Goal: Task Accomplishment & Management: Manage account settings

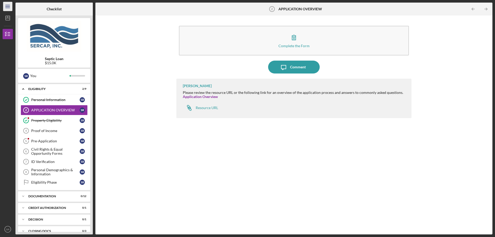
click at [8, 5] on icon "Icon/Menu" at bounding box center [8, 7] width 12 height 12
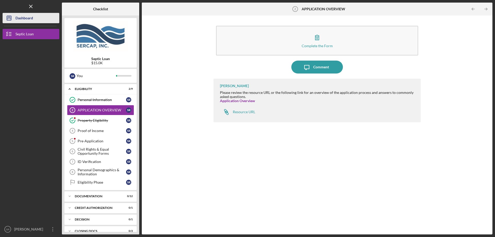
click at [26, 13] on div "Dashboard" at bounding box center [24, 19] width 18 height 12
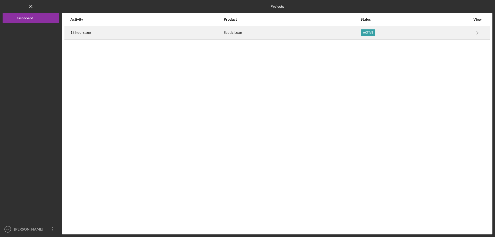
click at [469, 33] on div "Active" at bounding box center [415, 32] width 110 height 13
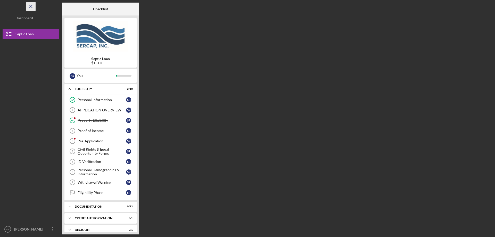
click at [32, 5] on icon "Icon/Menu Close" at bounding box center [31, 7] width 12 height 12
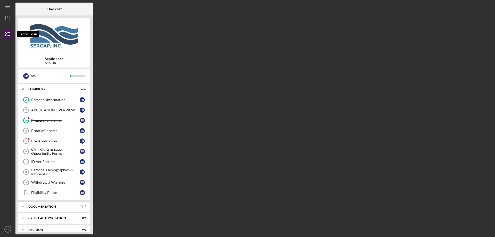
click at [6, 33] on icon "button" at bounding box center [7, 34] width 13 height 13
click at [9, 1] on div "Icon/Menu" at bounding box center [8, 6] width 10 height 13
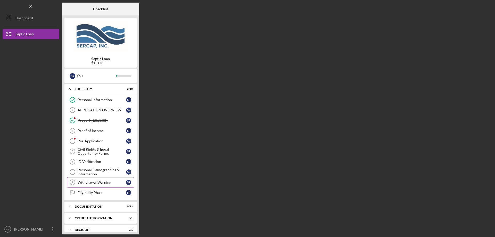
click at [103, 182] on div "Withdrawal Warning" at bounding box center [102, 182] width 48 height 4
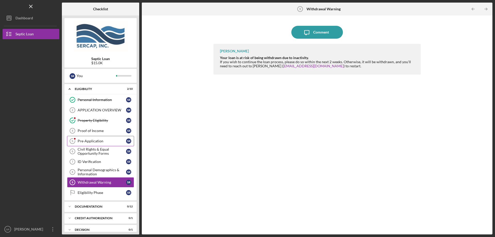
click at [98, 139] on link "Pre-Application 5 Pre-Application S R" at bounding box center [100, 141] width 67 height 10
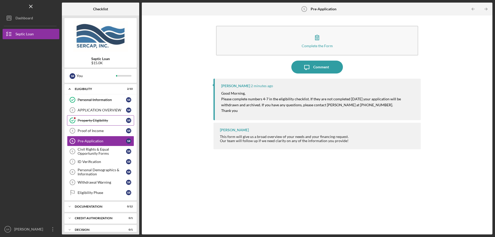
click at [102, 117] on link "Property Eligibility Property Eligibility S R" at bounding box center [100, 120] width 67 height 10
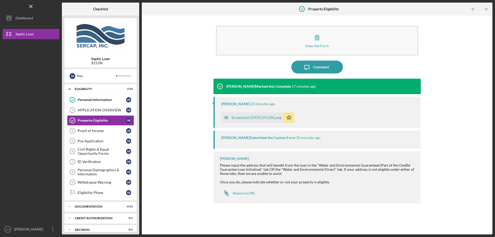
click at [271, 118] on div "Screenshot [DATE] 091305.png" at bounding box center [256, 117] width 50 height 4
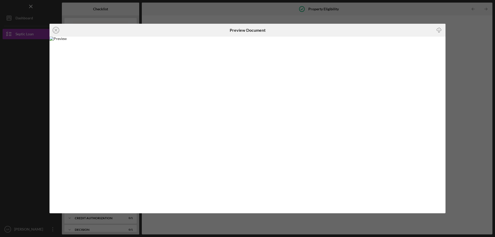
drag, startPoint x: 463, startPoint y: 50, endPoint x: 468, endPoint y: 54, distance: 6.1
click at [463, 50] on div "Icon/Close Preview Document Icon/Download" at bounding box center [247, 118] width 495 height 237
